Goal: Task Accomplishment & Management: Use online tool/utility

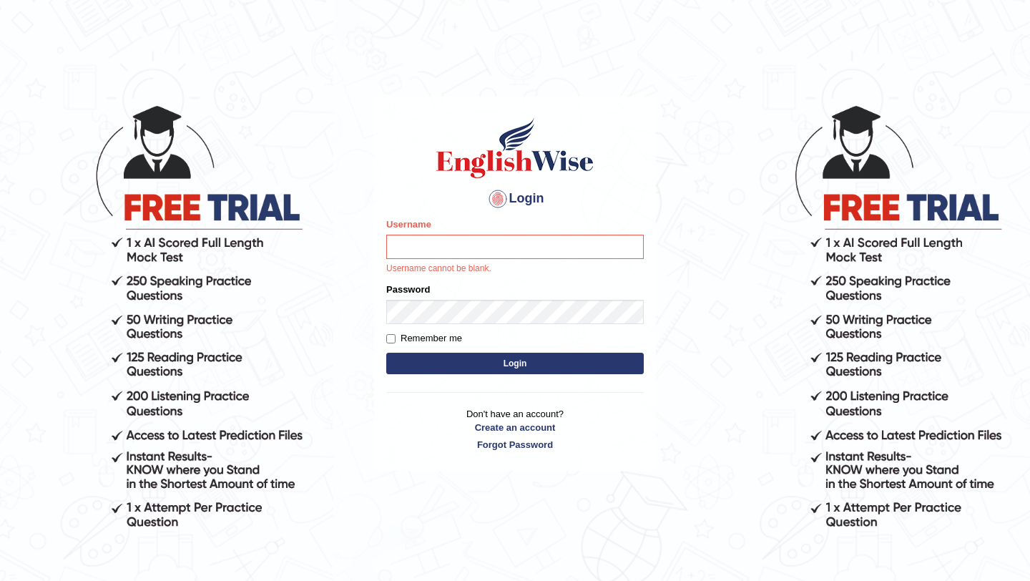
click at [473, 245] on input "Username" at bounding box center [515, 247] width 258 height 24
type input "Majuri123"
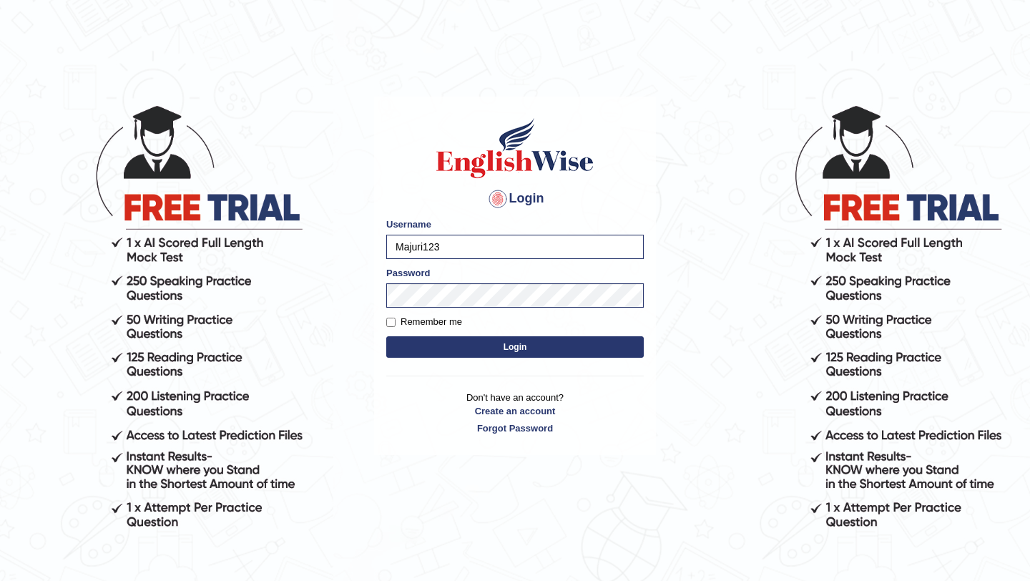
click at [519, 347] on button "Login" at bounding box center [515, 346] width 258 height 21
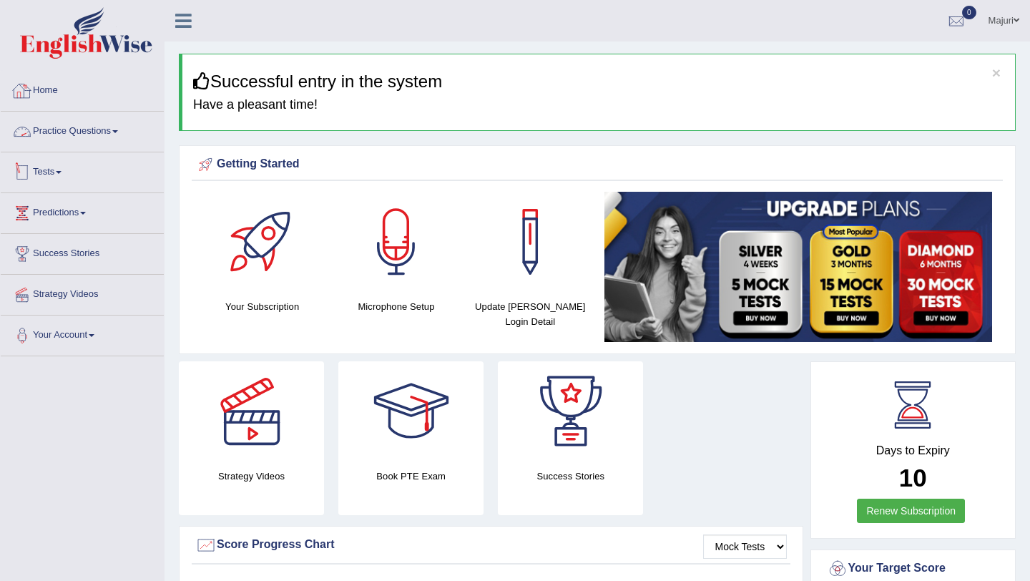
click at [47, 176] on link "Tests" at bounding box center [82, 170] width 163 height 36
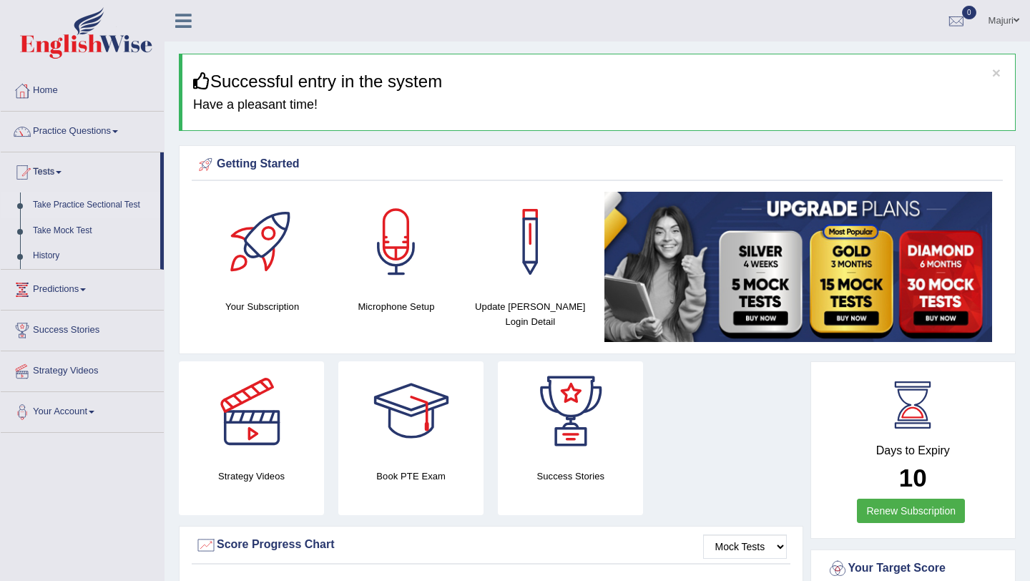
click at [84, 205] on link "Take Practice Sectional Test" at bounding box center [93, 205] width 134 height 26
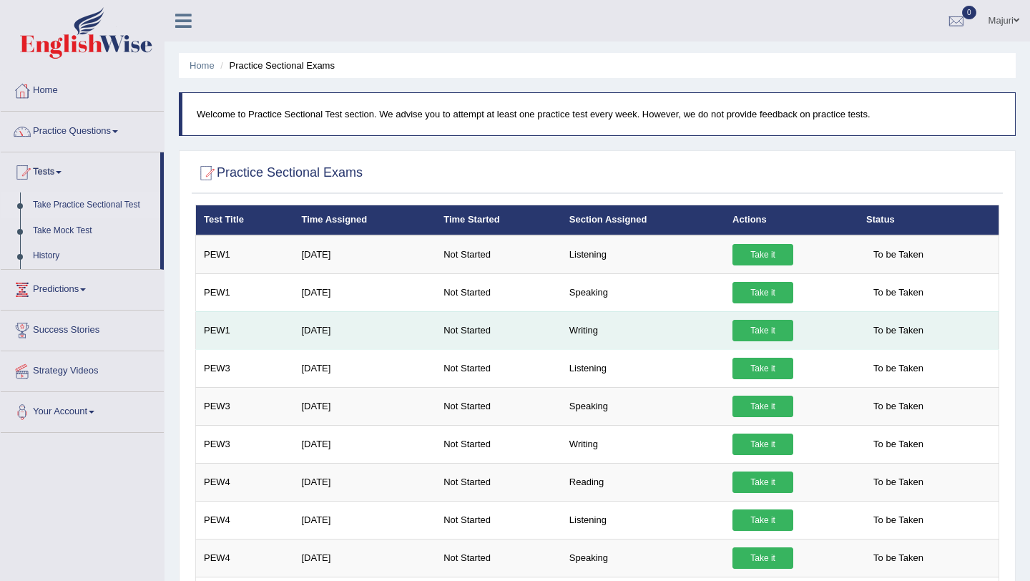
click at [770, 331] on link "Take it" at bounding box center [763, 330] width 61 height 21
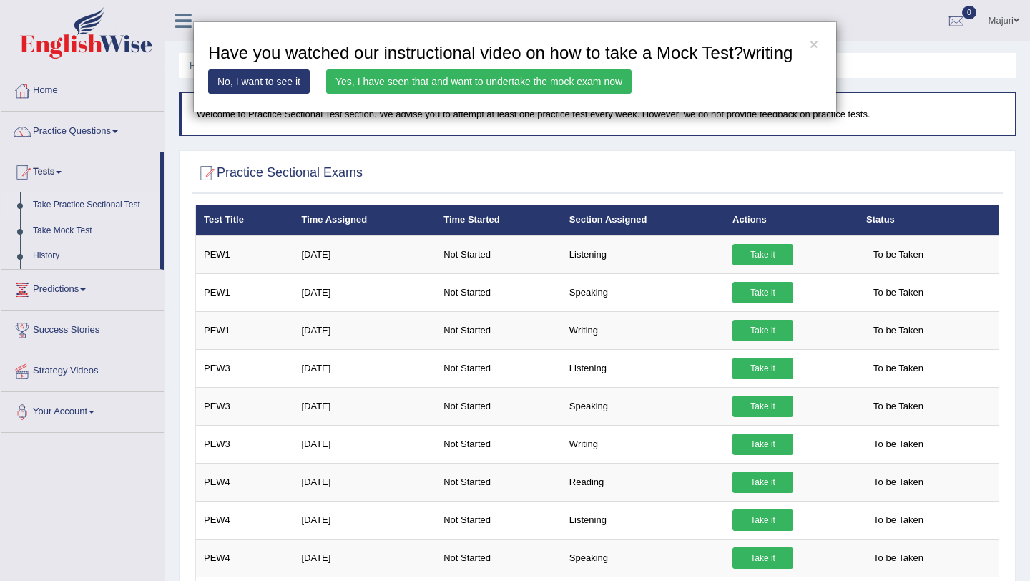
click at [476, 94] on link "Yes, I have seen that and want to undertake the mock exam now" at bounding box center [479, 81] width 306 height 24
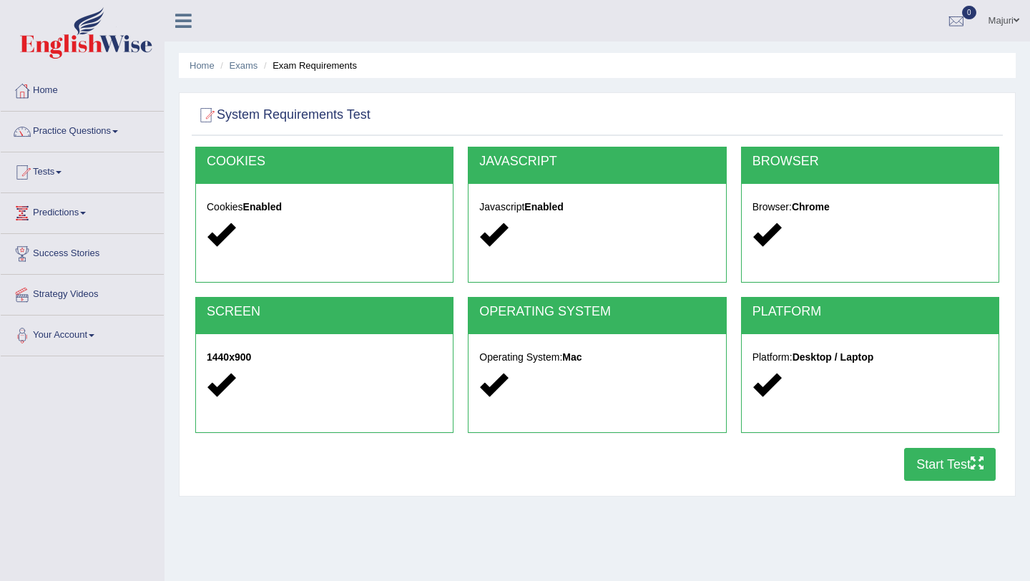
click at [924, 467] on button "Start Test" at bounding box center [950, 464] width 92 height 33
